Goal: Task Accomplishment & Management: Manage account settings

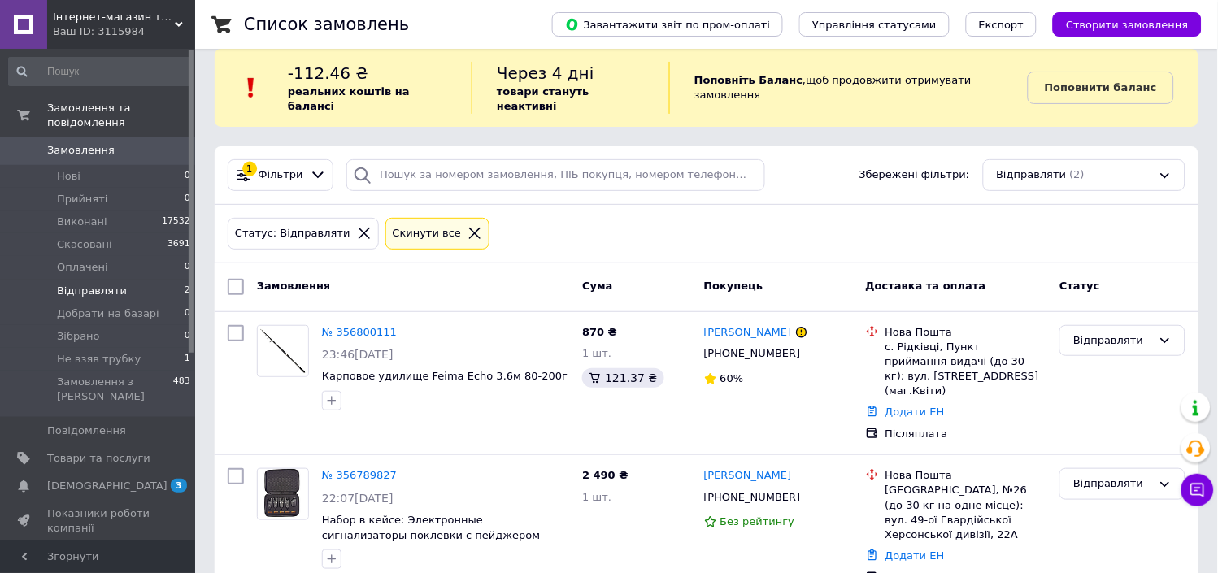
scroll to position [20, 0]
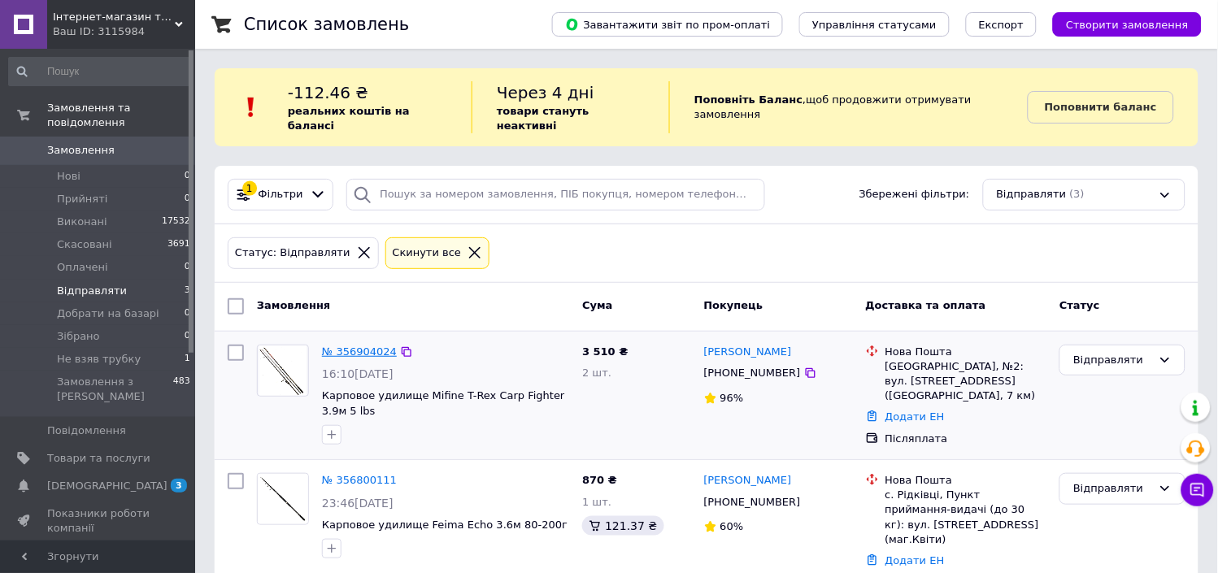
drag, startPoint x: 376, startPoint y: 336, endPoint x: 342, endPoint y: 335, distance: 33.4
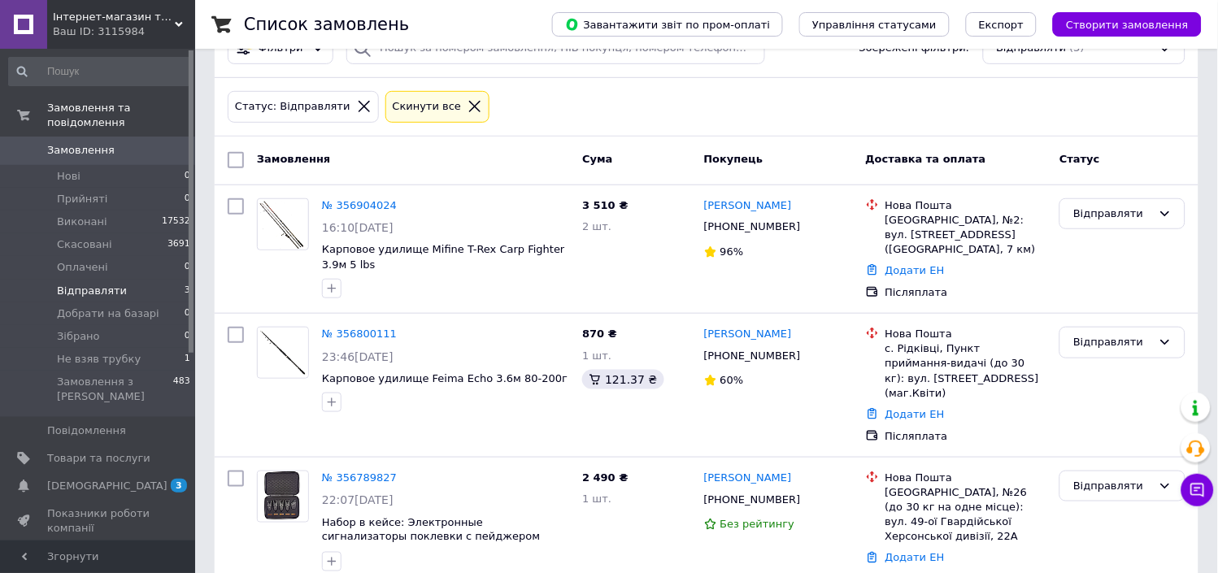
scroll to position [147, 0]
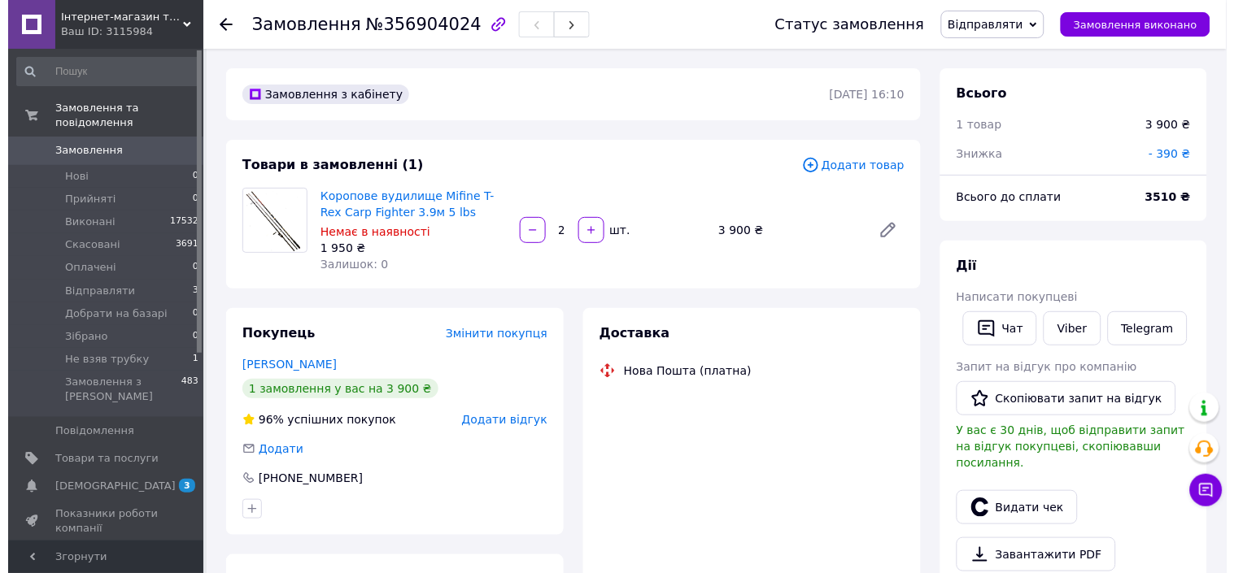
scroll to position [119, 0]
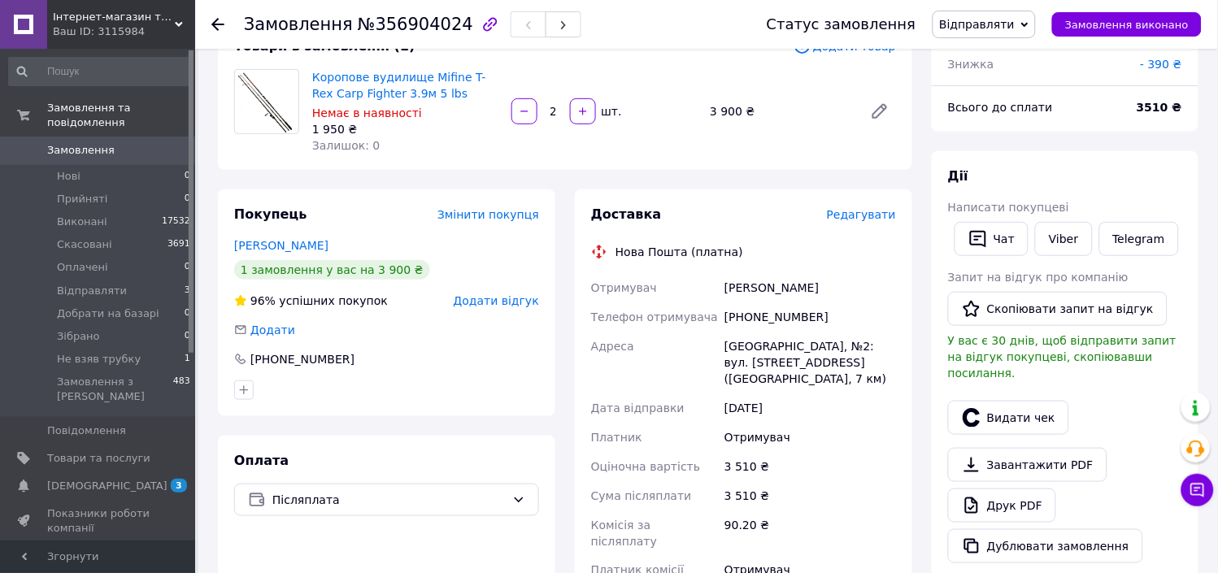
click at [865, 211] on span "Редагувати" at bounding box center [861, 214] width 69 height 13
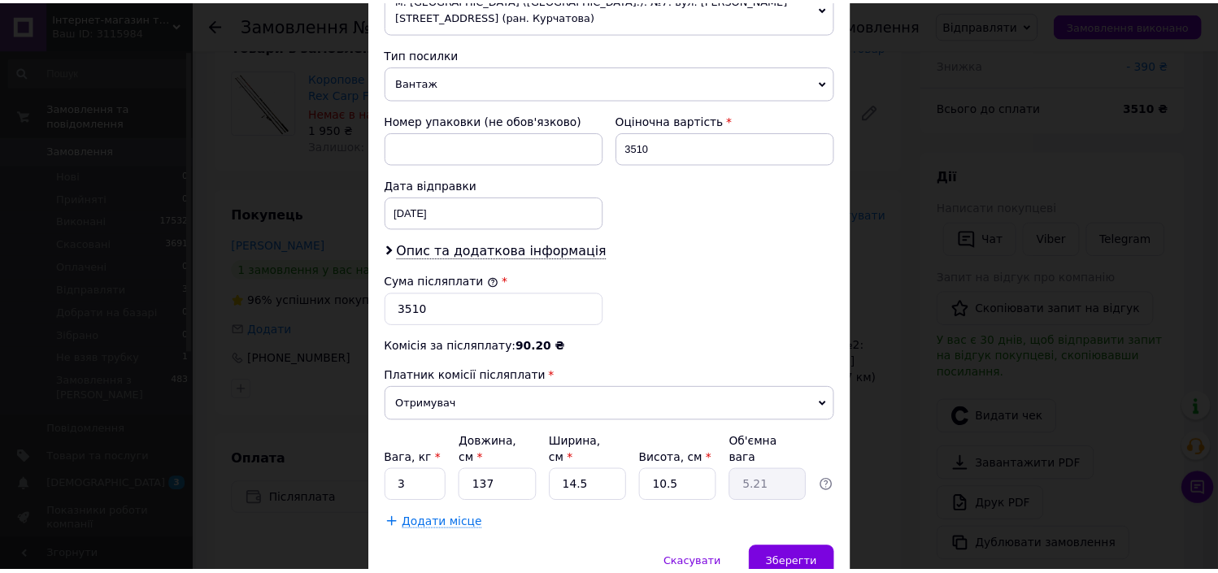
scroll to position [686, 0]
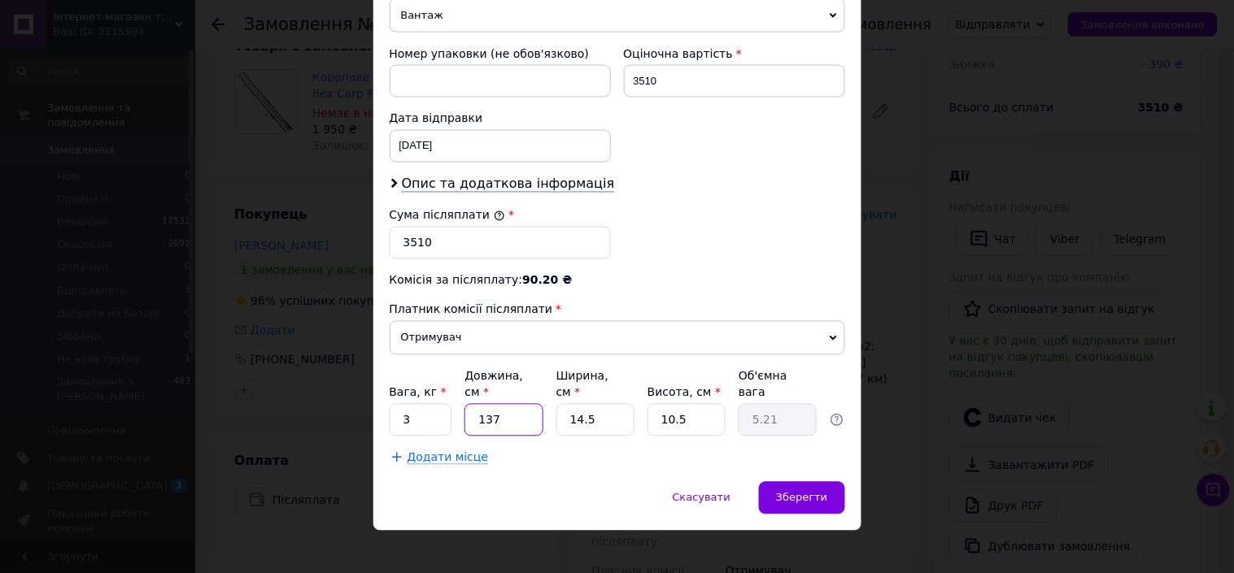
click at [498, 407] on input "137" at bounding box center [503, 420] width 78 height 33
type input "13"
type input "0.49"
type input "138"
type input "5.25"
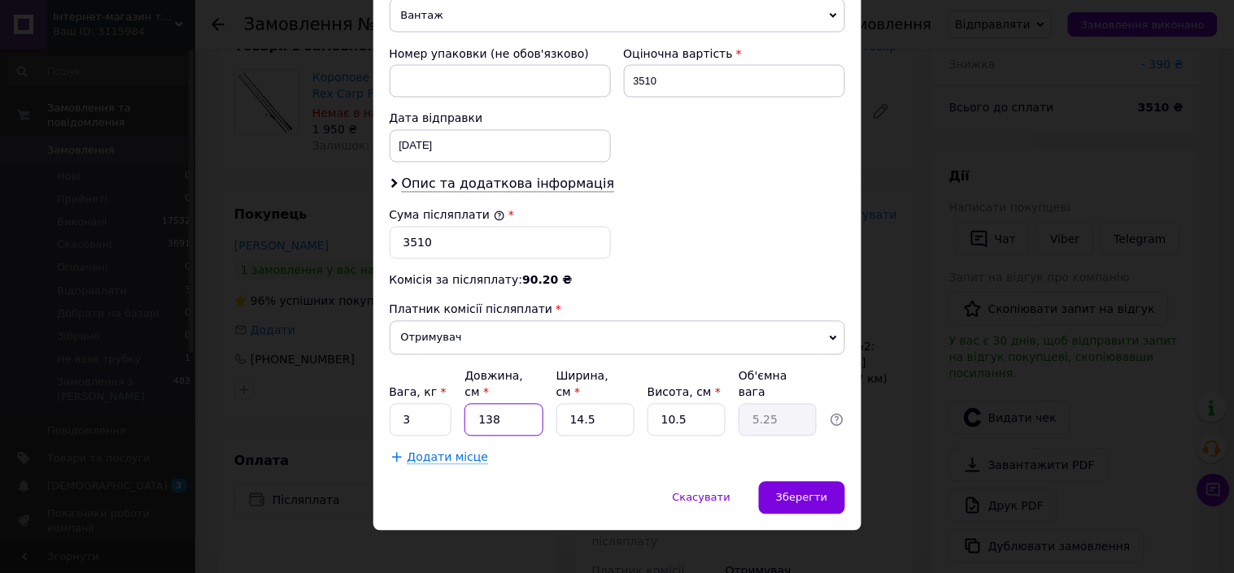
type input "138"
type input "1"
type input "0.36"
type input "19"
type input "6.88"
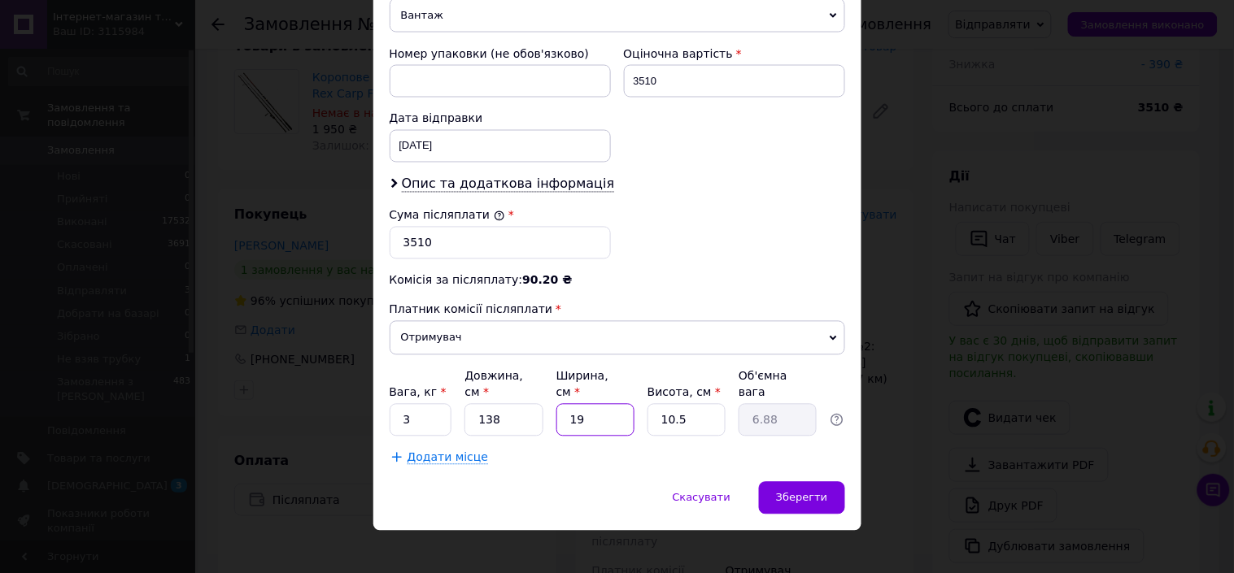
type input "19"
type input "9"
type input "5.9"
type input "9"
click at [799, 492] on span "Зберегти" at bounding box center [801, 498] width 51 height 12
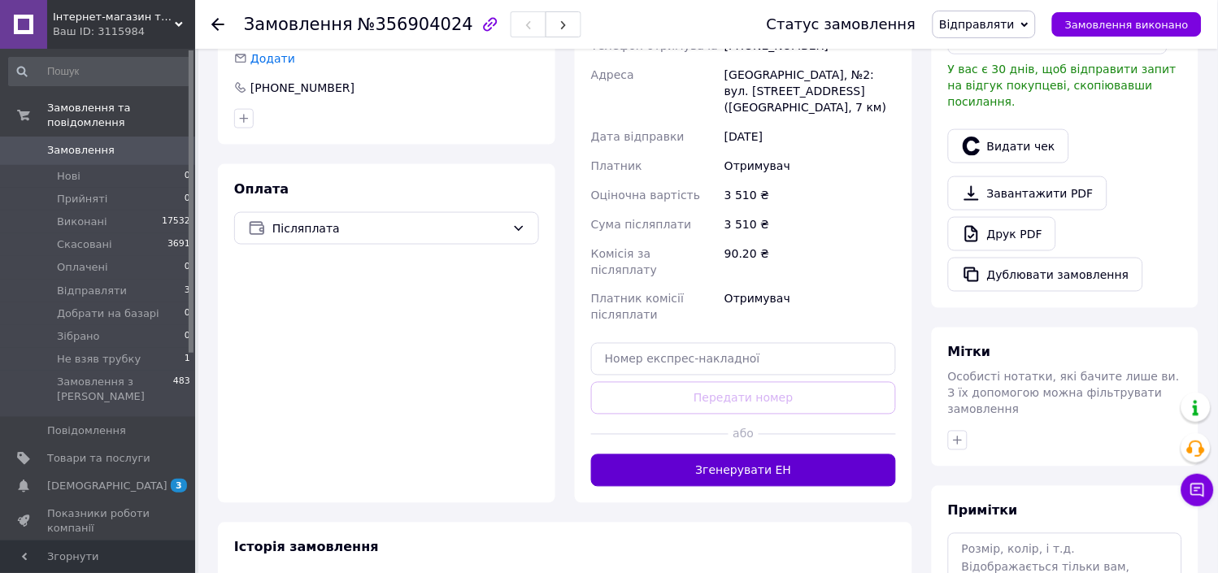
click at [819, 455] on button "Згенерувати ЕН" at bounding box center [743, 471] width 305 height 33
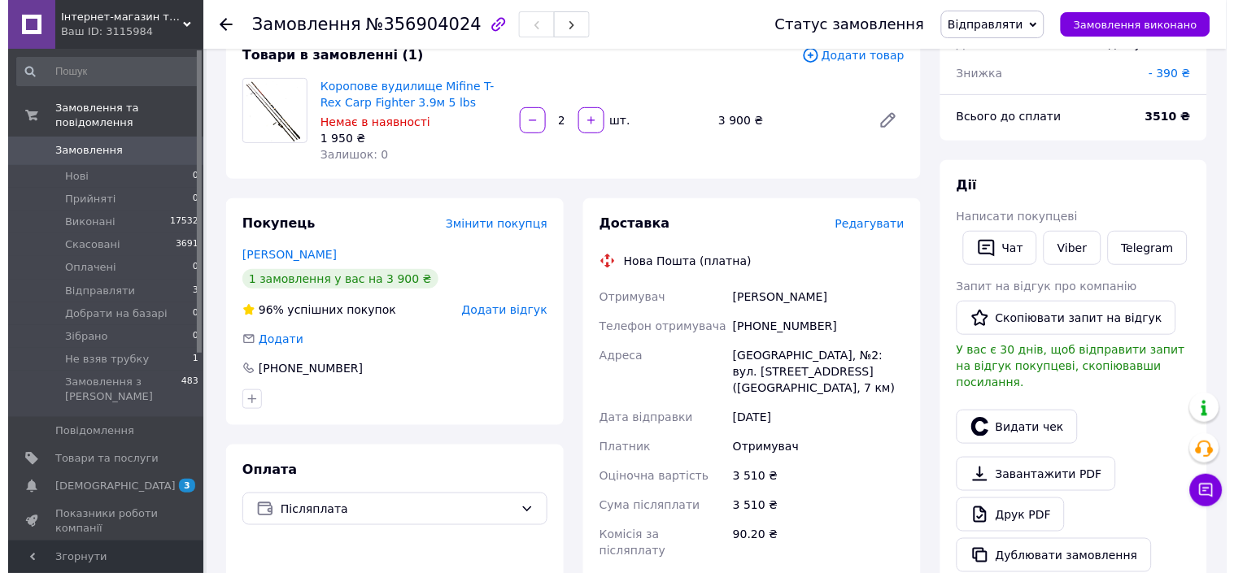
scroll to position [0, 0]
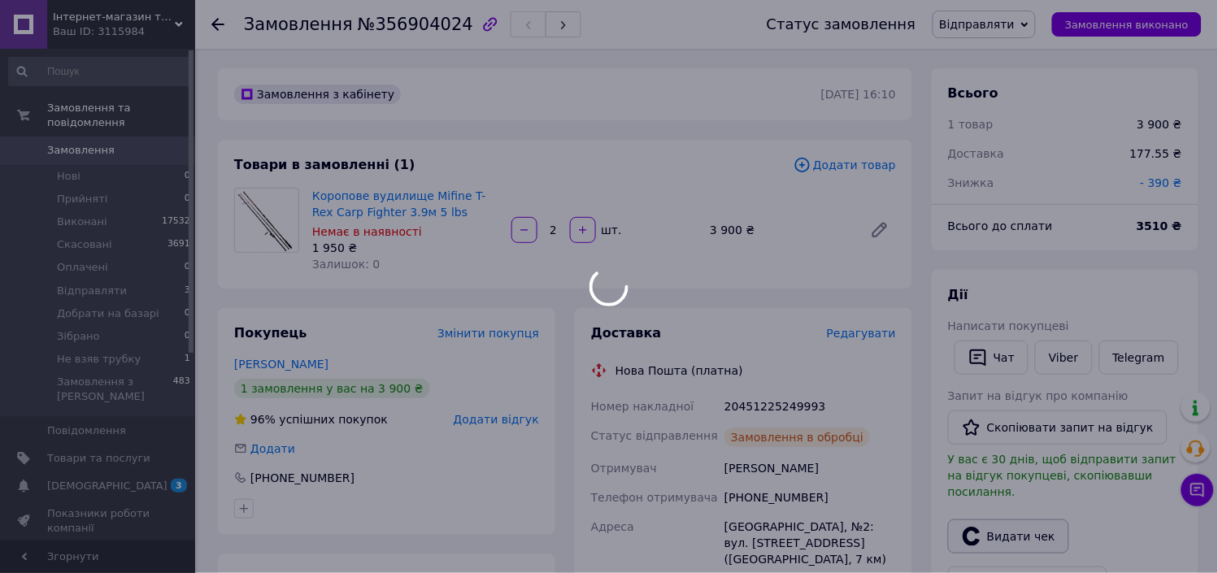
click at [1014, 525] on div at bounding box center [609, 286] width 1218 height 573
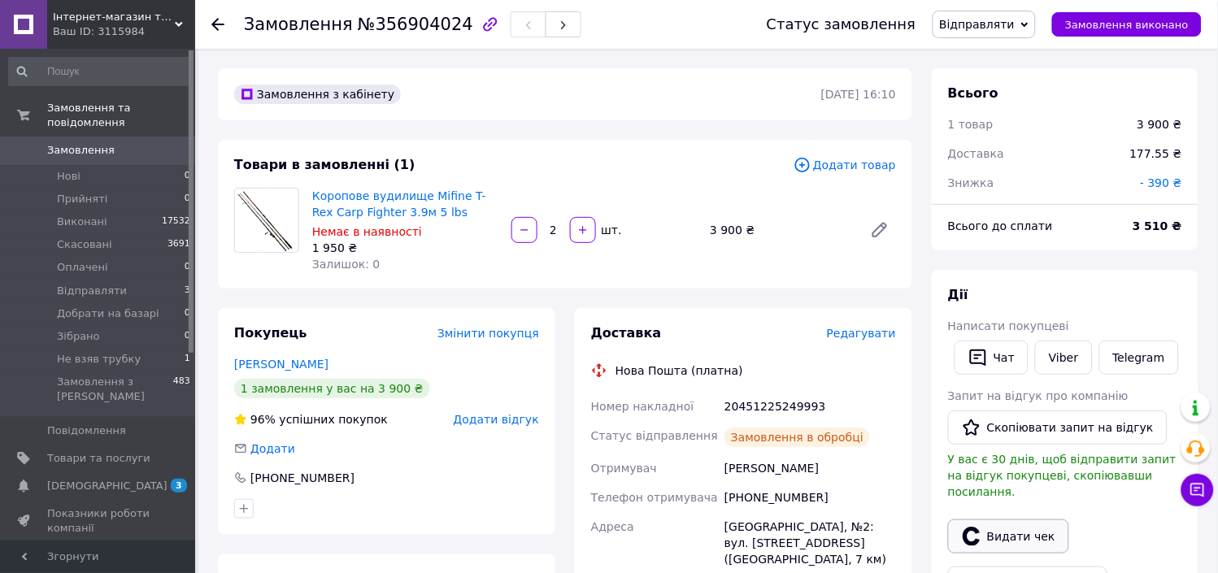
click at [1050, 520] on button "Видати чек" at bounding box center [1008, 537] width 121 height 34
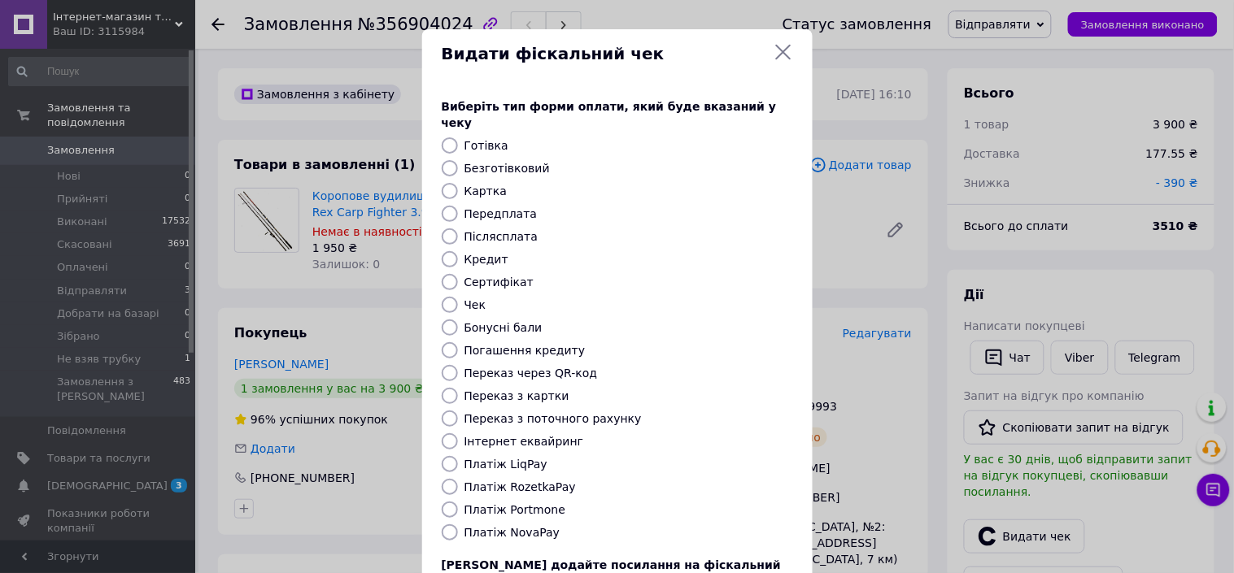
click at [483, 230] on label "Післясплата" at bounding box center [501, 236] width 74 height 13
click at [458, 229] on input "Післясплата" at bounding box center [450, 237] width 16 height 16
radio input "true"
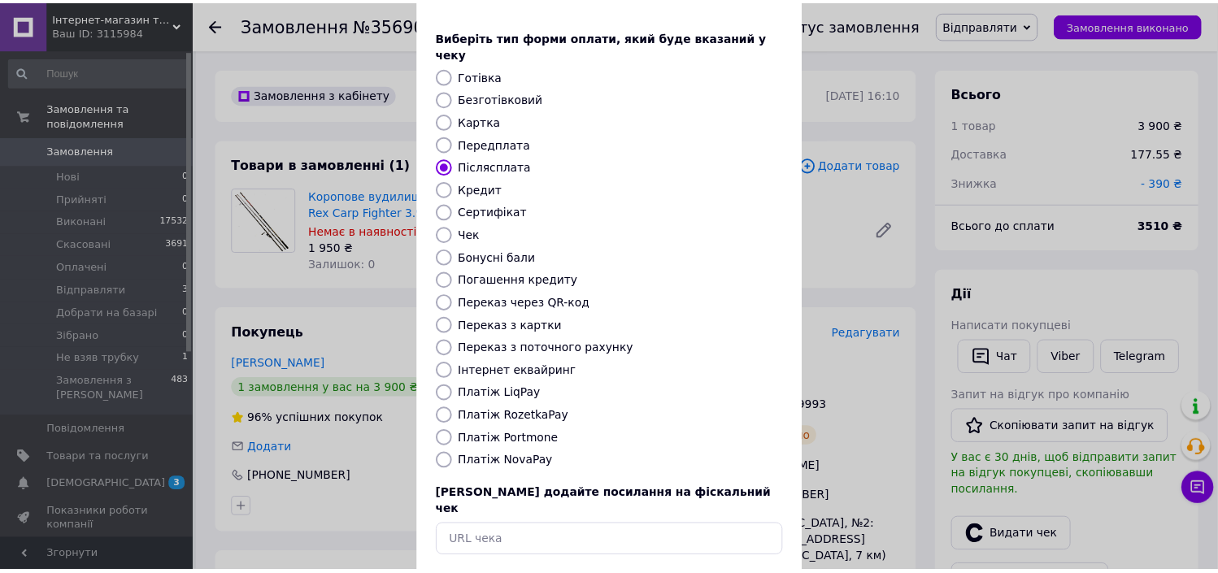
scroll to position [125, 0]
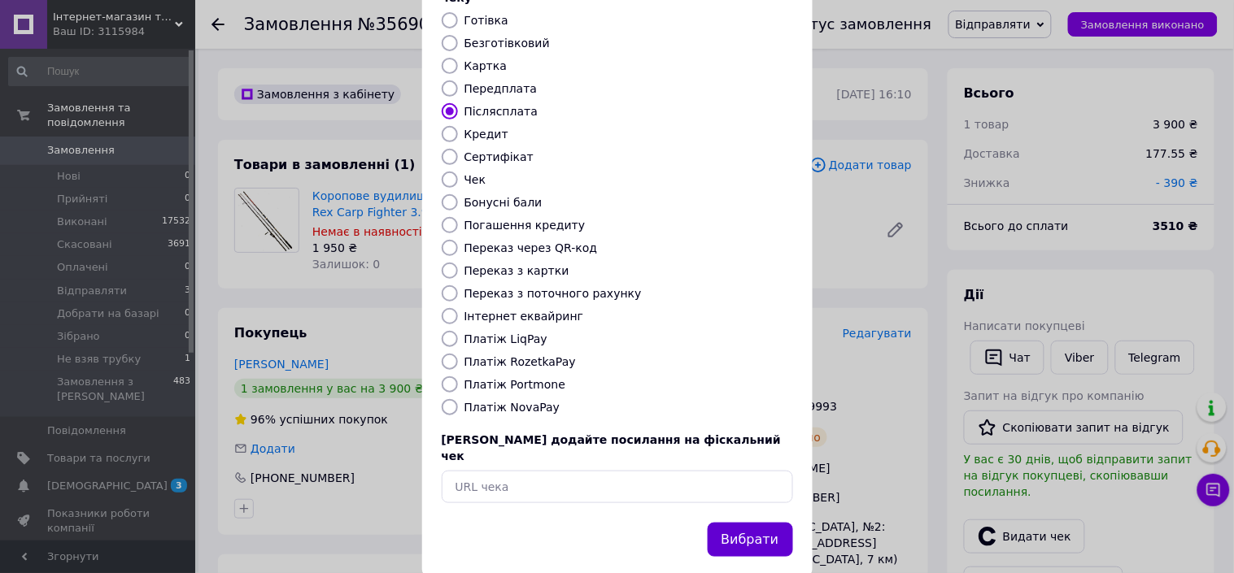
click at [760, 523] on button "Вибрати" at bounding box center [750, 540] width 85 height 35
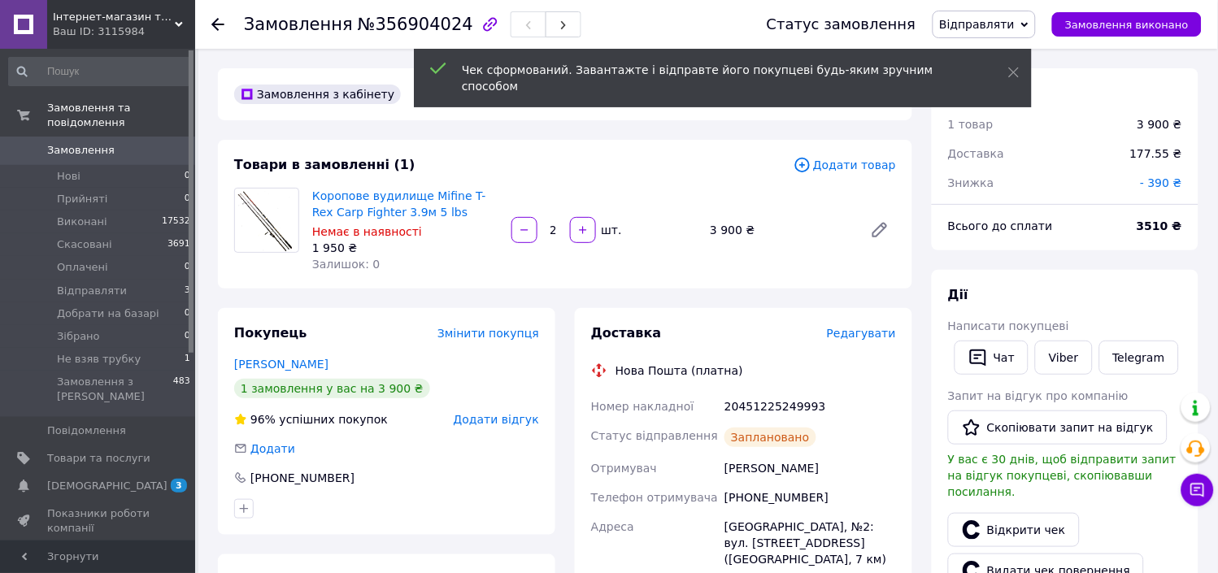
click at [1148, 25] on span "Замовлення виконано" at bounding box center [1127, 25] width 124 height 12
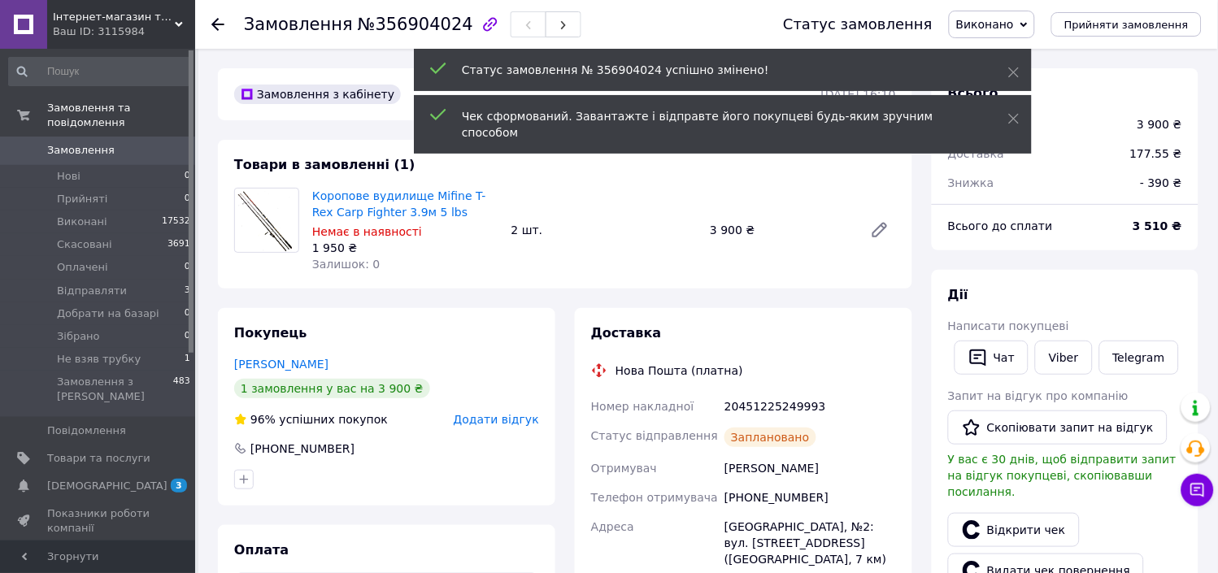
scroll to position [16, 0]
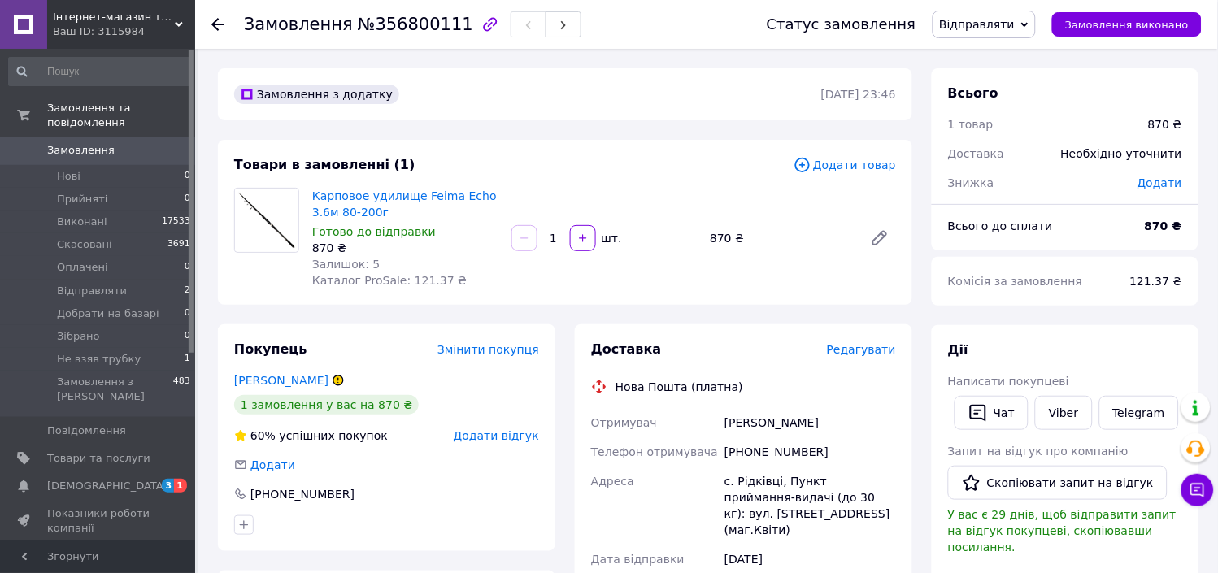
click at [865, 358] on div "Редагувати" at bounding box center [861, 350] width 69 height 16
click at [865, 351] on span "Редагувати" at bounding box center [861, 349] width 69 height 13
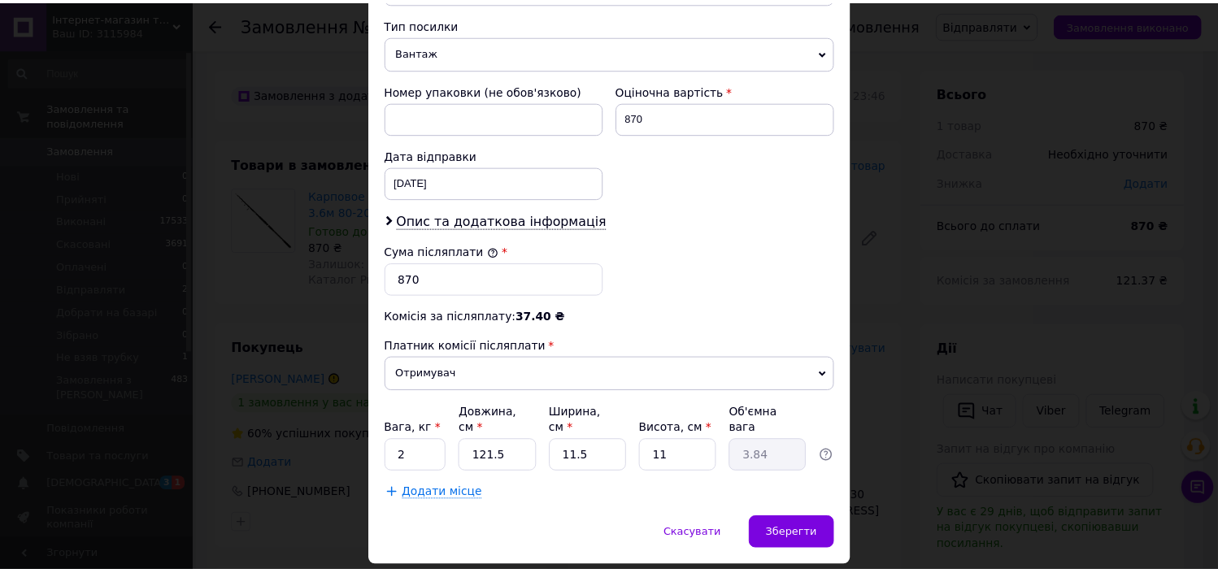
scroll to position [686, 0]
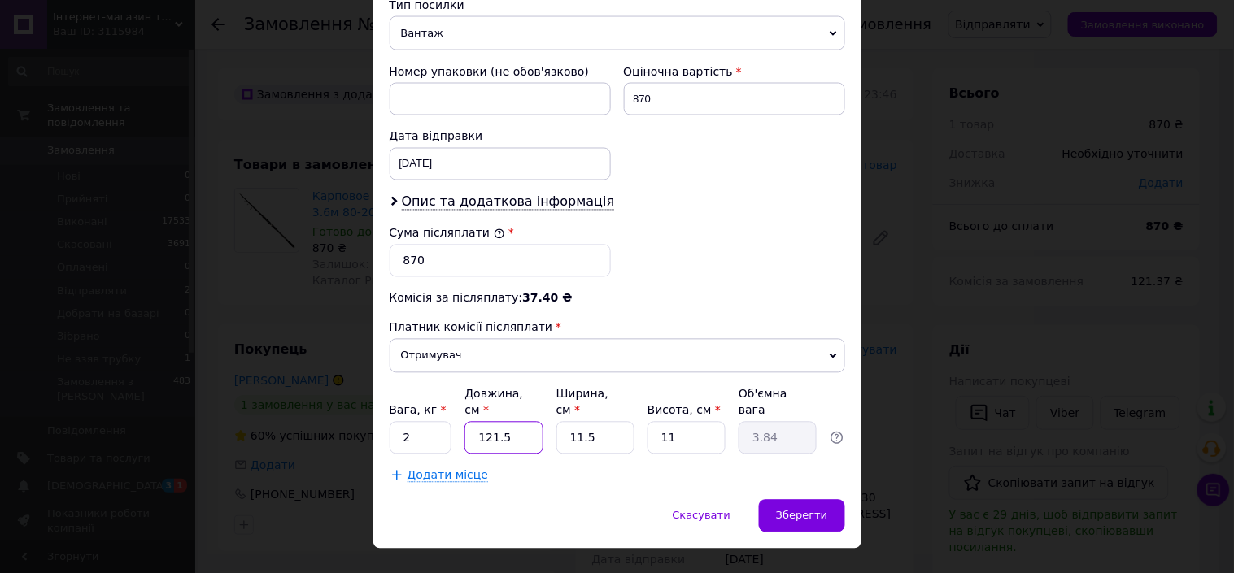
click at [505, 422] on input "121.5" at bounding box center [503, 438] width 78 height 33
type input "1"
type input "0.1"
type input "12"
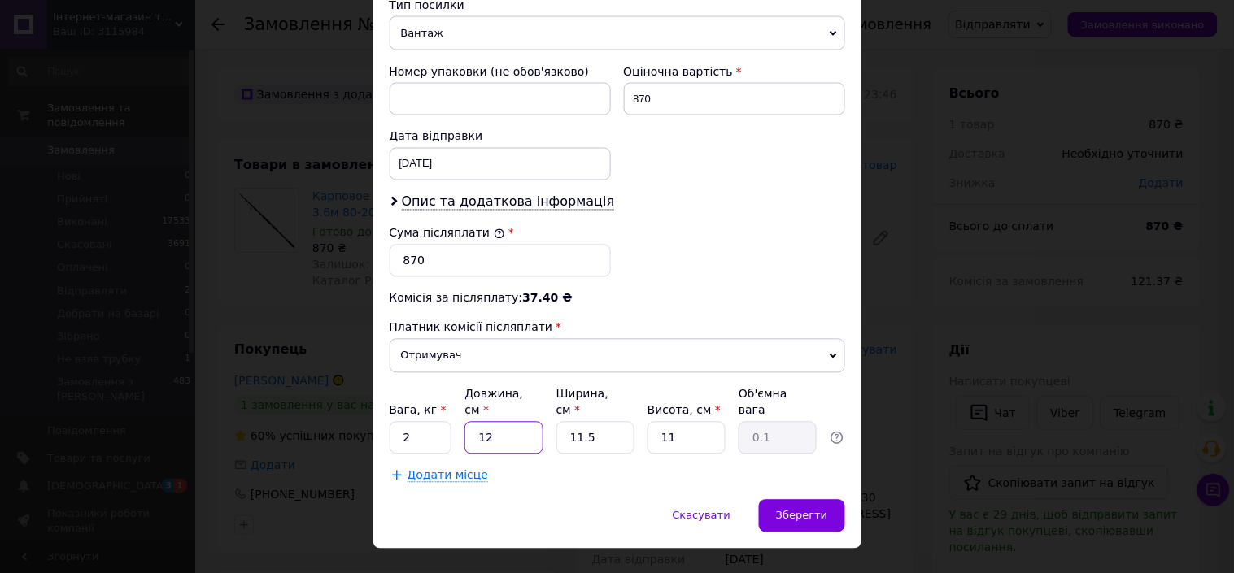
type input "0.38"
type input "120"
type input "3.8"
type input "120"
type input "1"
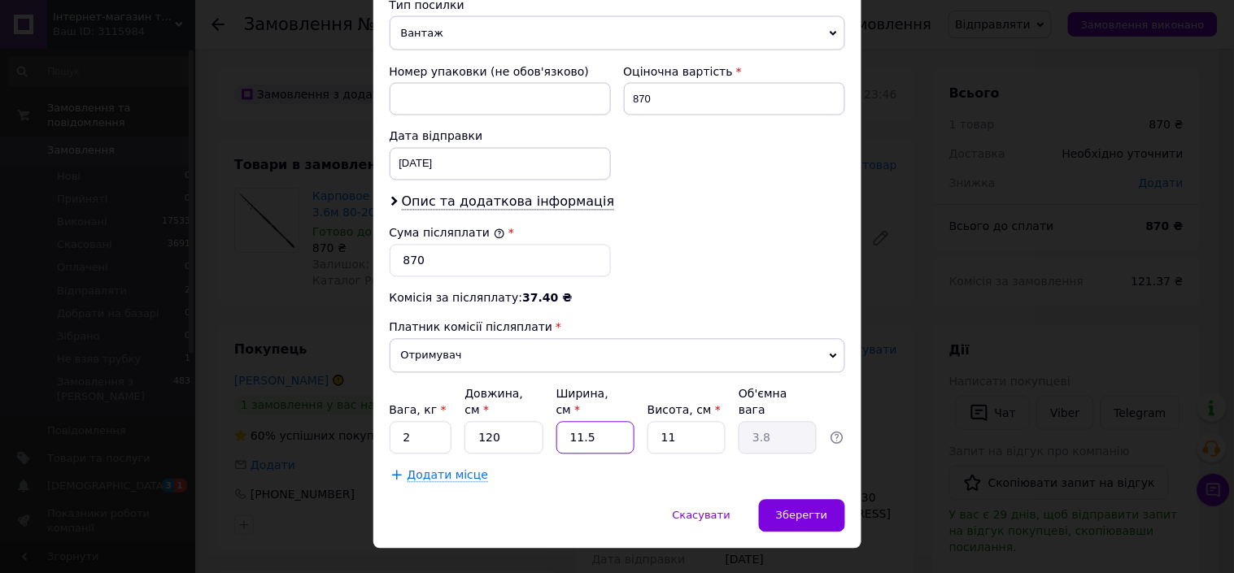
type input "0.33"
type input "13"
type input "4.29"
type input "13"
type input "6"
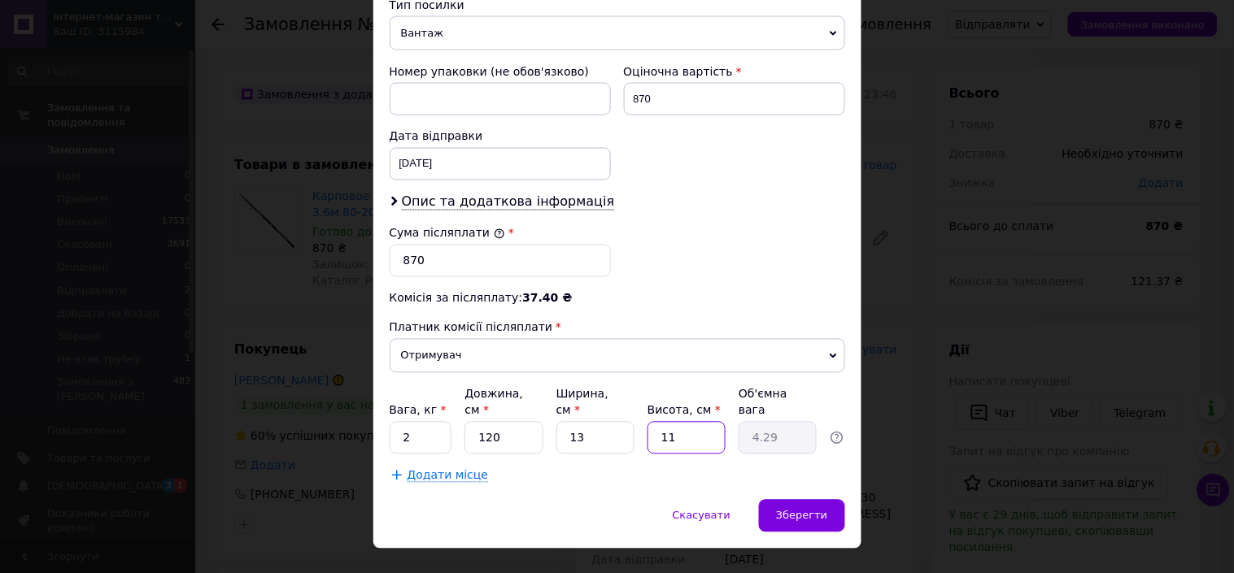
type input "2.34"
type input "6"
click at [811, 510] on span "Зберегти" at bounding box center [801, 516] width 51 height 12
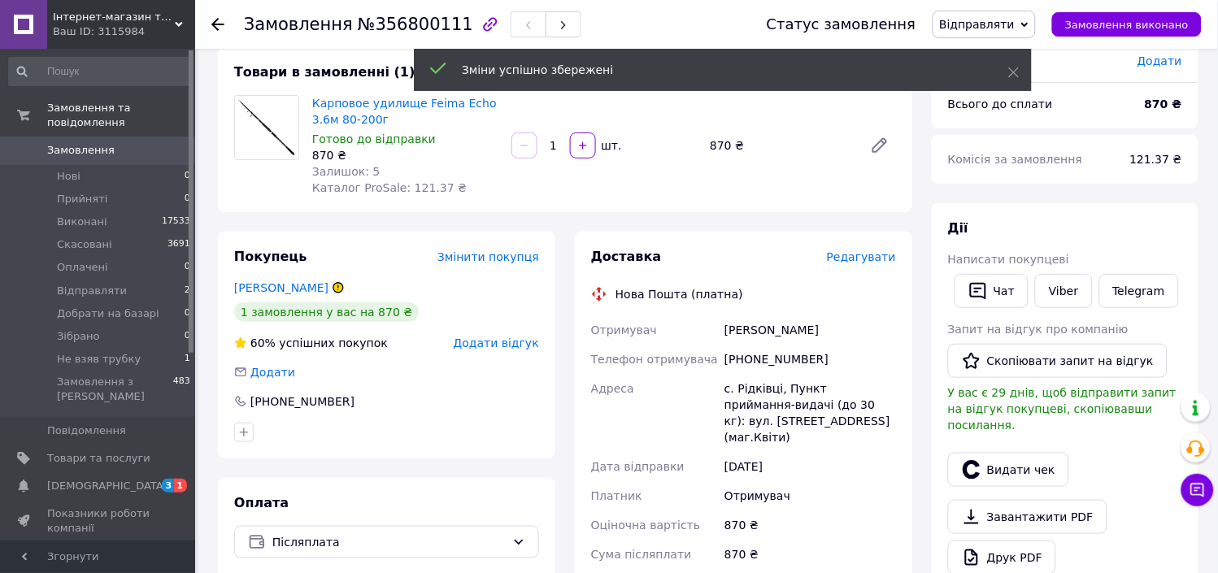
scroll to position [361, 0]
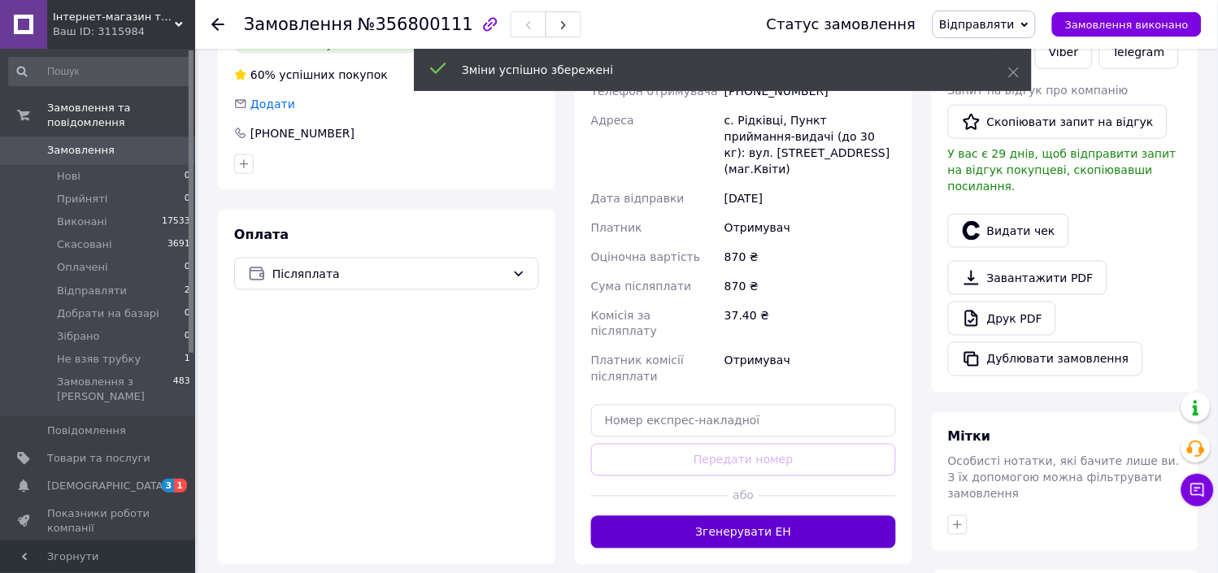
click at [794, 516] on button "Згенерувати ЕН" at bounding box center [743, 532] width 305 height 33
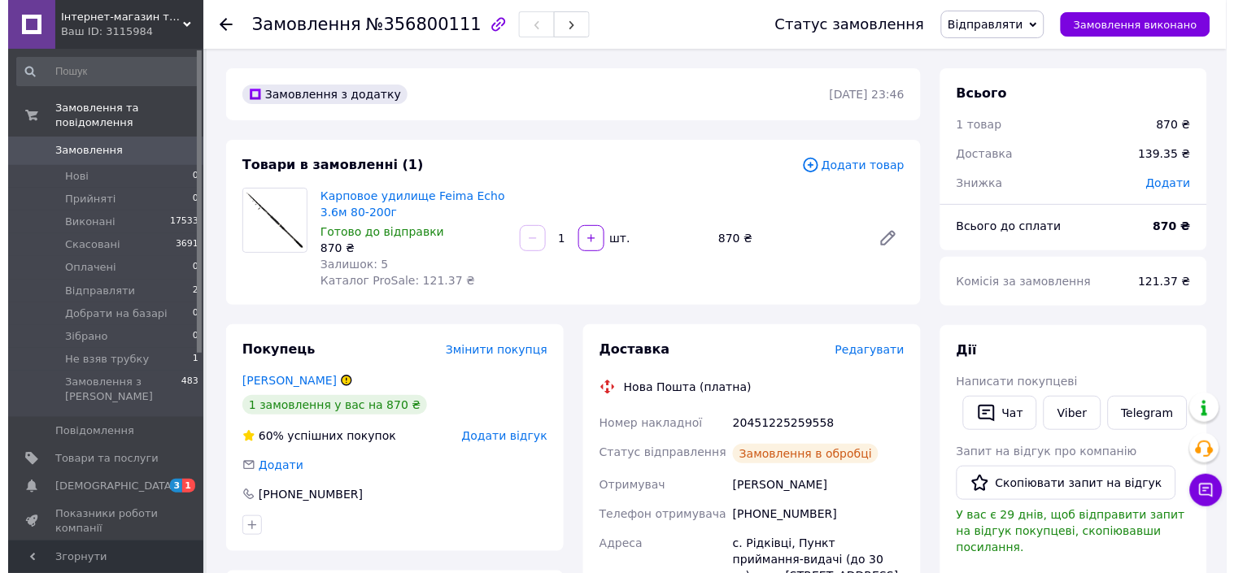
scroll to position [90, 0]
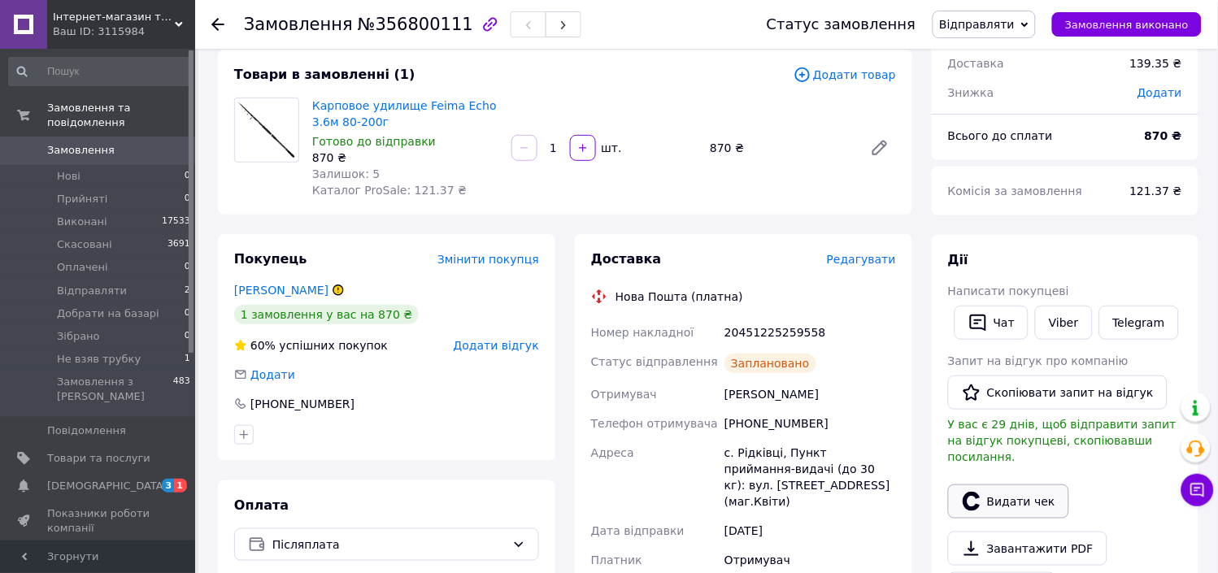
click at [1003, 485] on button "Видати чек" at bounding box center [1008, 502] width 121 height 34
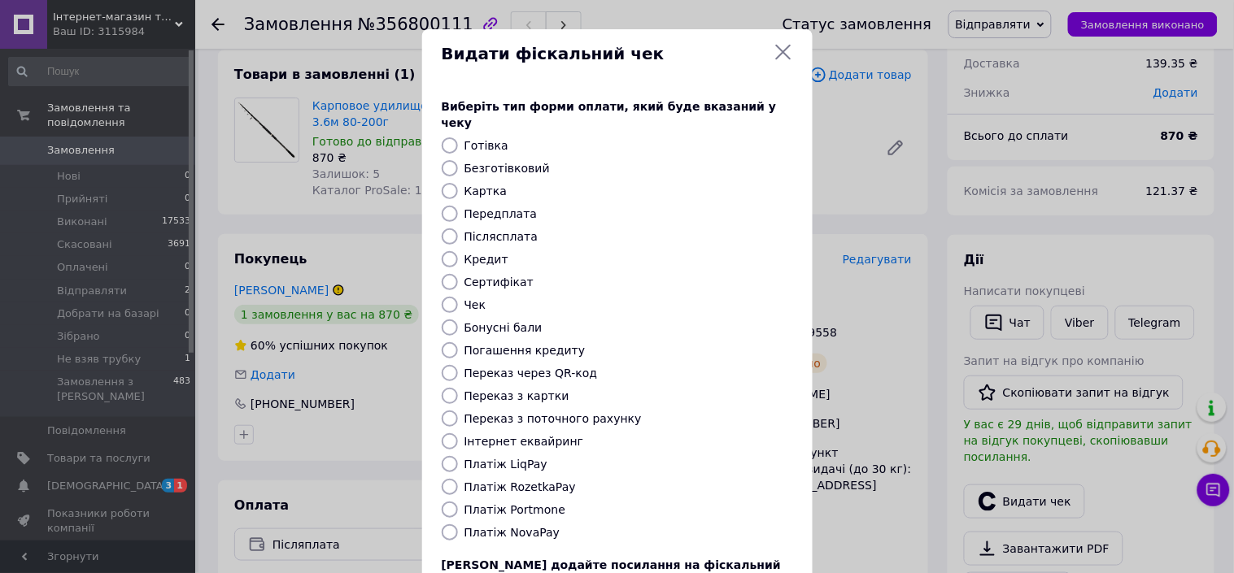
click at [481, 230] on label "Післясплата" at bounding box center [501, 236] width 74 height 13
click at [458, 229] on input "Післясплата" at bounding box center [450, 237] width 16 height 16
radio input "true"
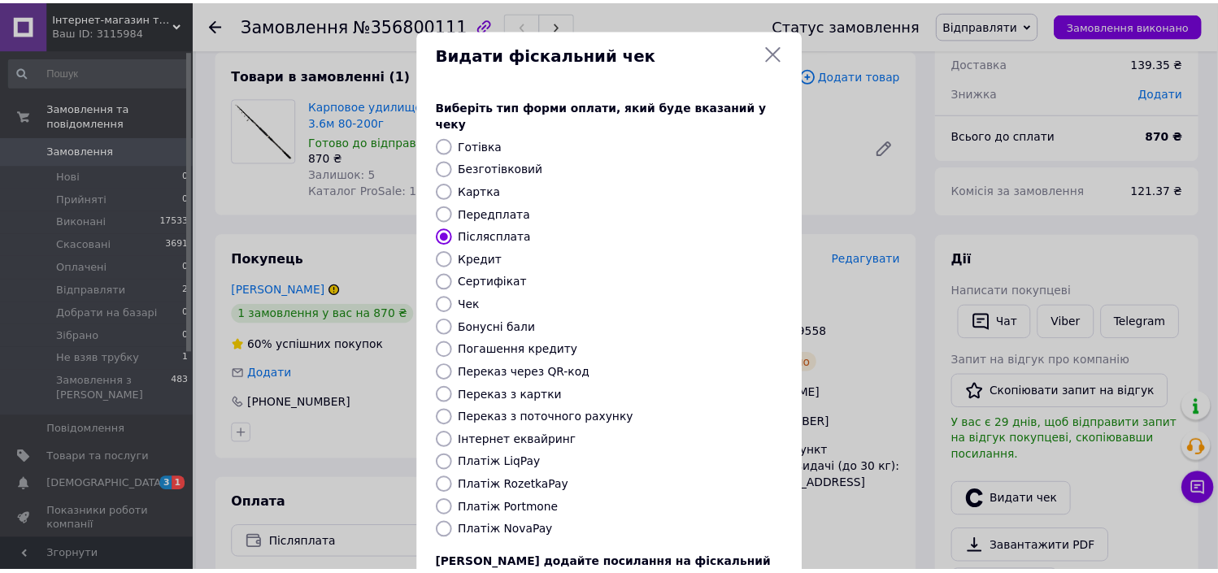
scroll to position [125, 0]
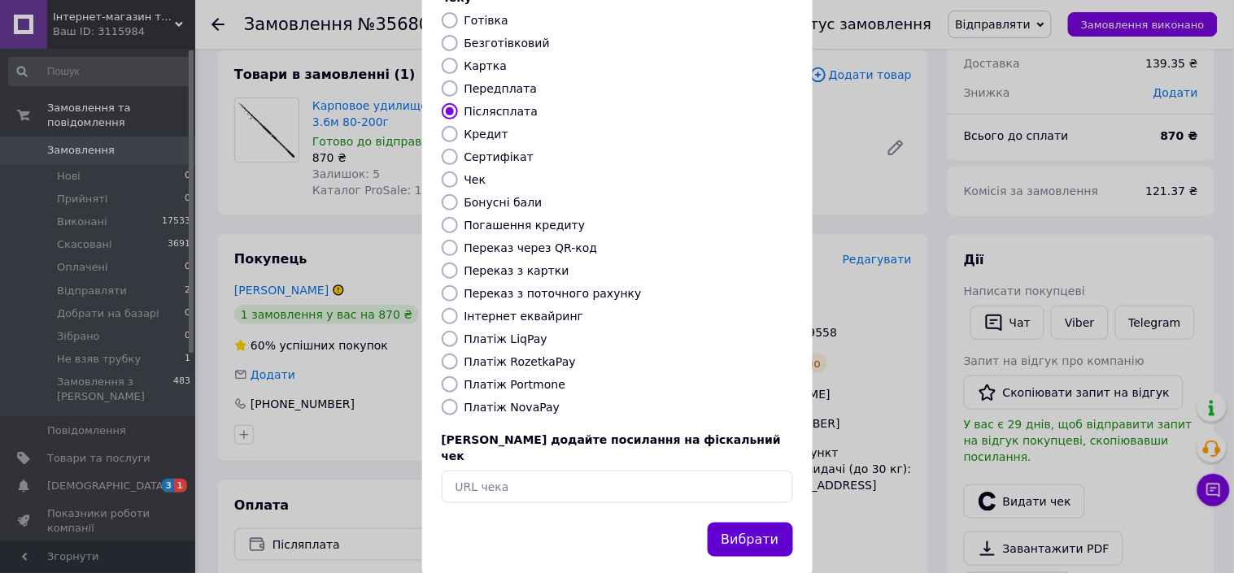
click at [751, 523] on button "Вибрати" at bounding box center [750, 540] width 85 height 35
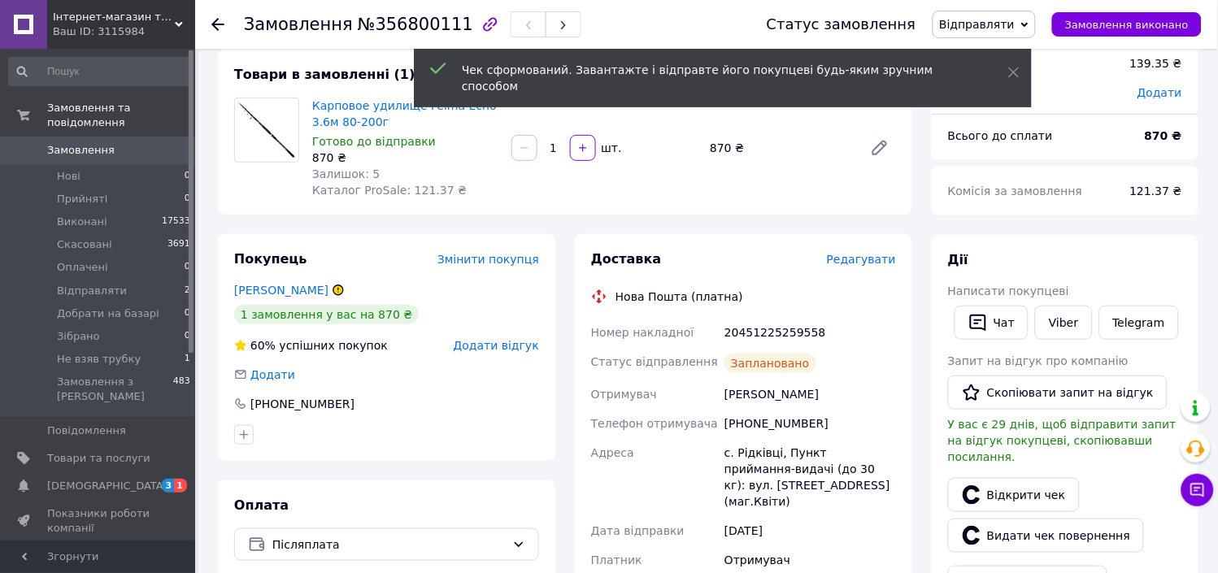
click at [1132, 24] on span "Замовлення виконано" at bounding box center [1127, 25] width 124 height 12
